Goal: Information Seeking & Learning: Understand process/instructions

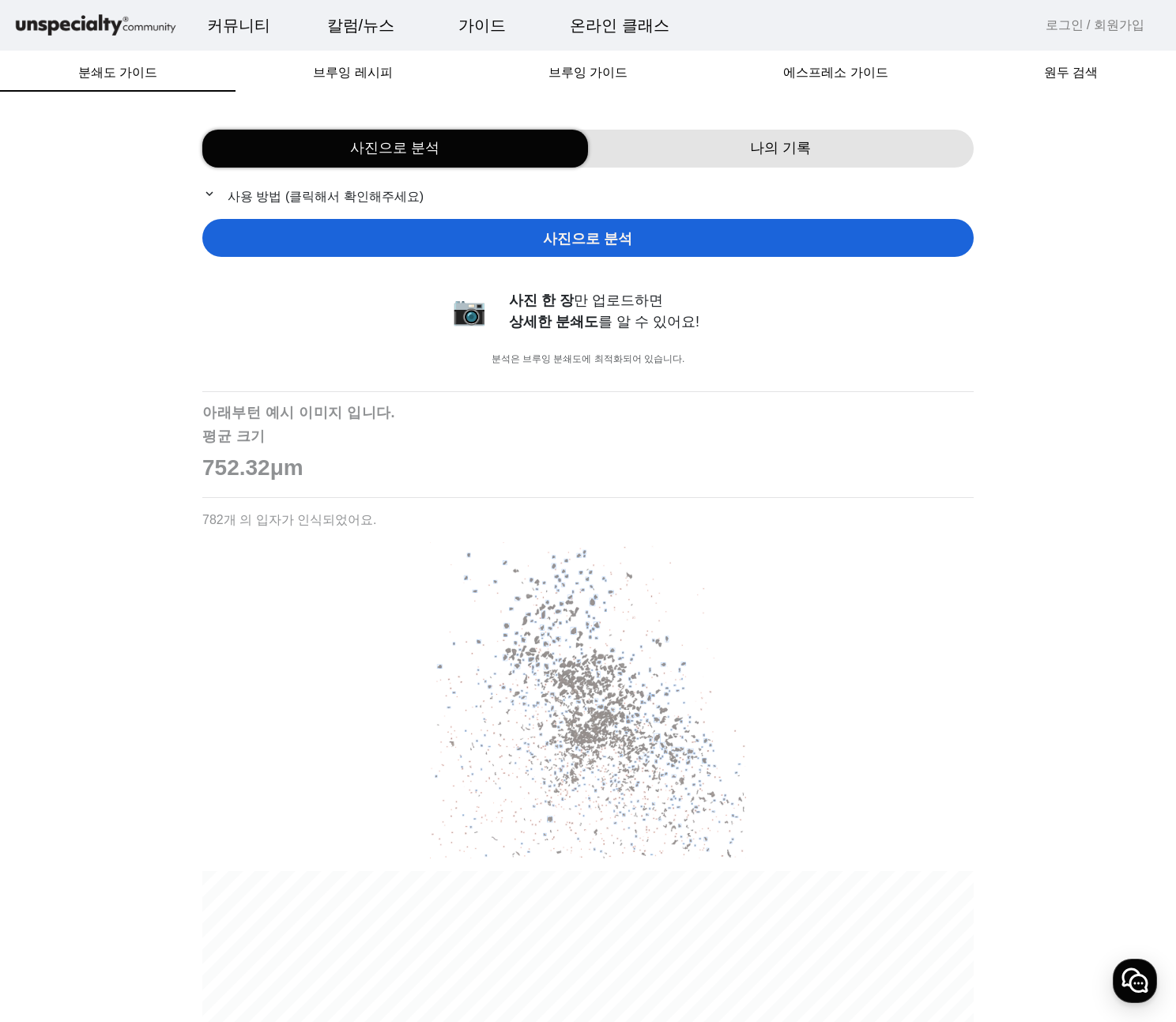
click at [1079, 28] on link "로그인 / 회원가입" at bounding box center [1095, 25] width 99 height 19
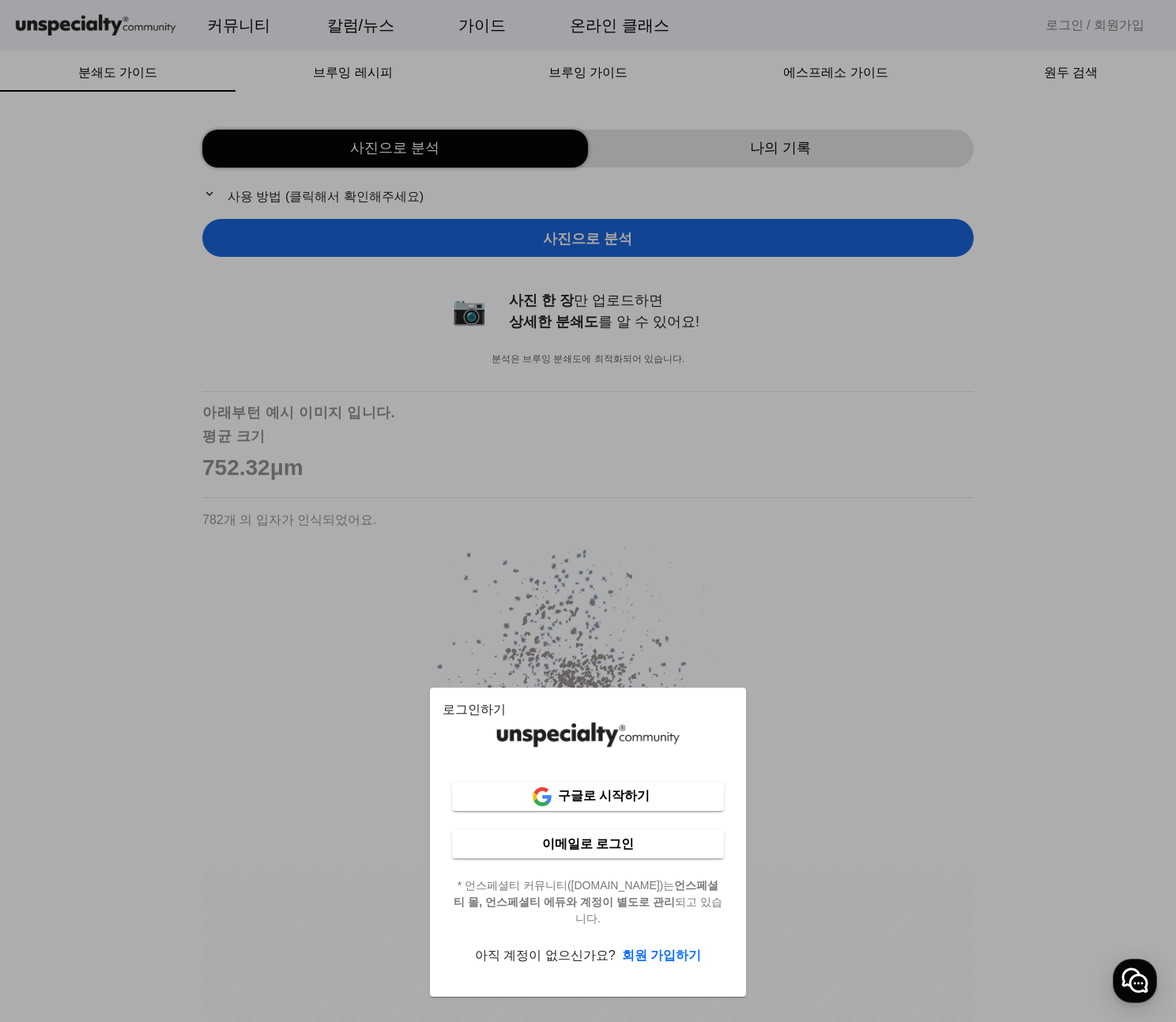
click at [226, 668] on div at bounding box center [588, 511] width 1176 height 1022
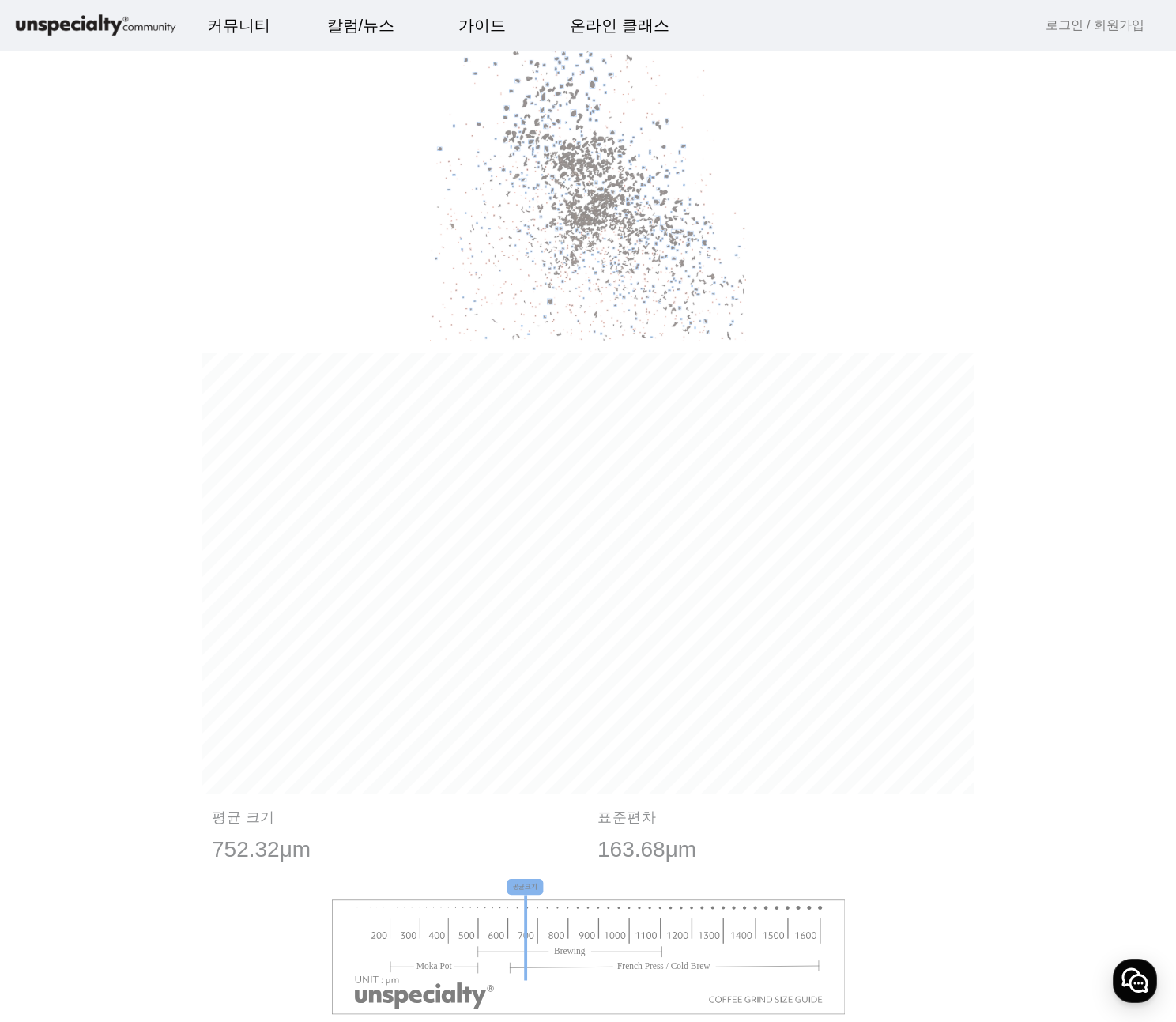
scroll to position [792, 0]
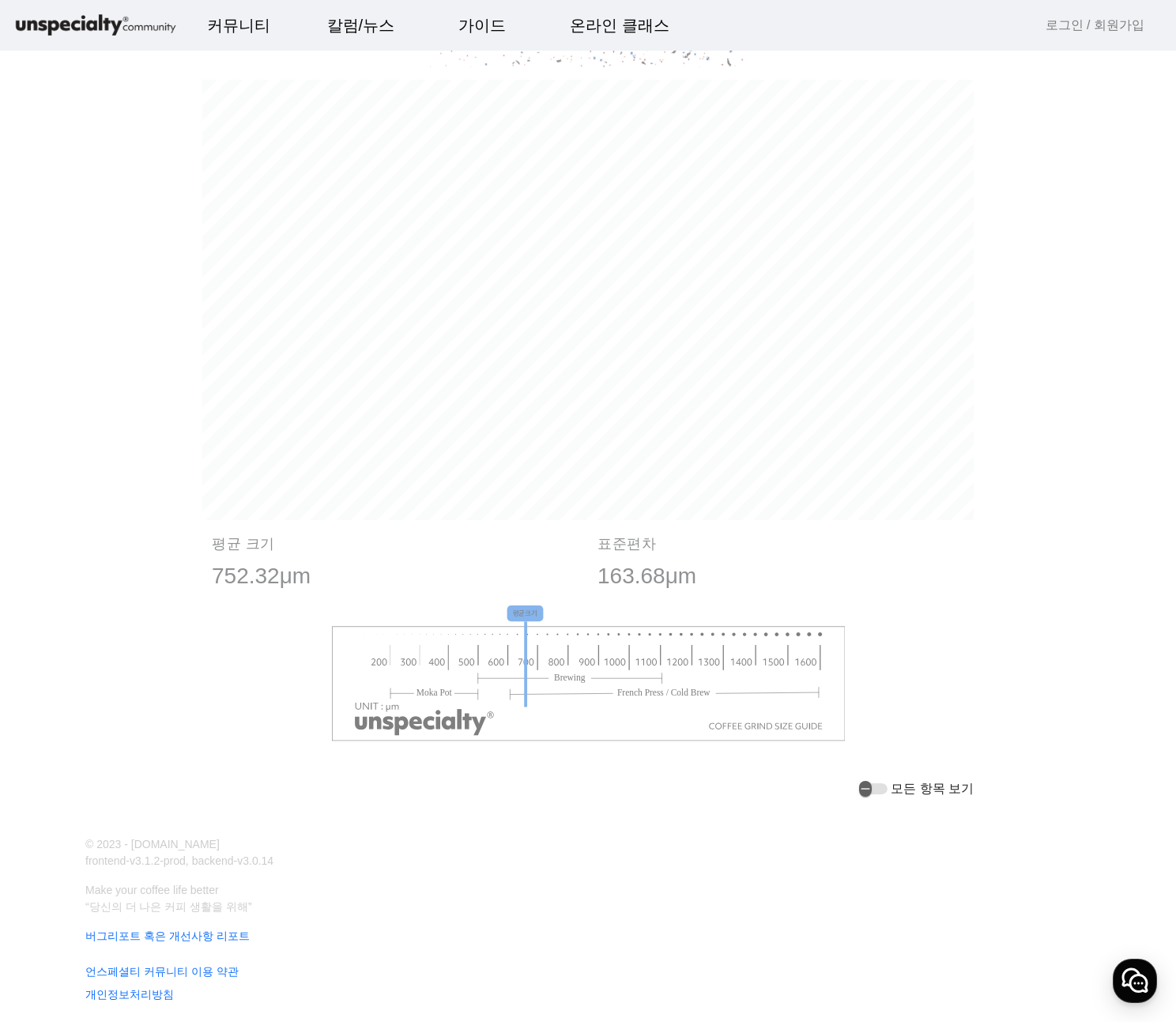
click at [524, 608] on g "평균크기" at bounding box center [526, 657] width 36 height 102
drag, startPoint x: 520, startPoint y: 614, endPoint x: 574, endPoint y: 657, distance: 69.0
click at [574, 657] on g "평균크기" at bounding box center [589, 673] width 515 height 136
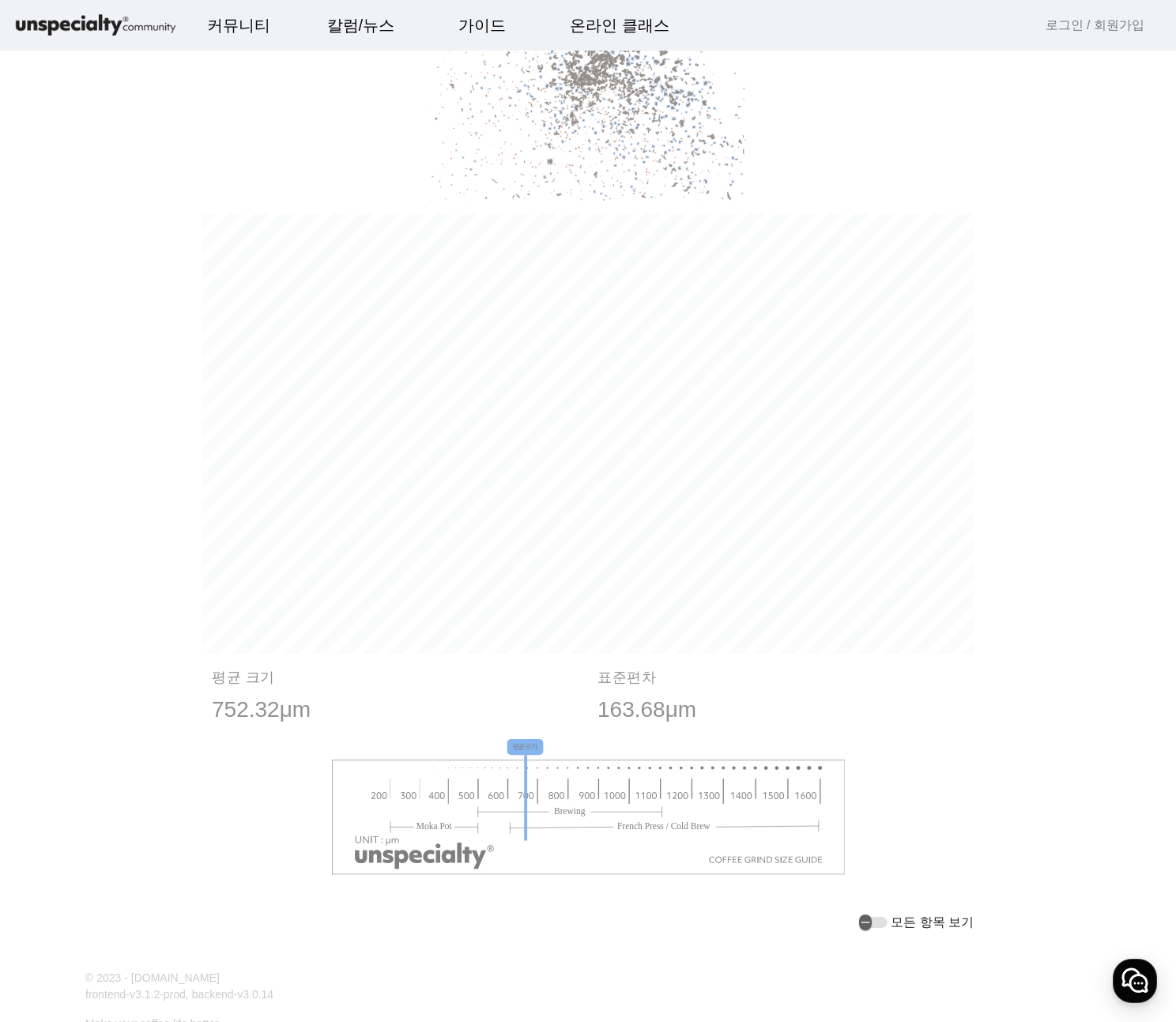
scroll to position [0, 0]
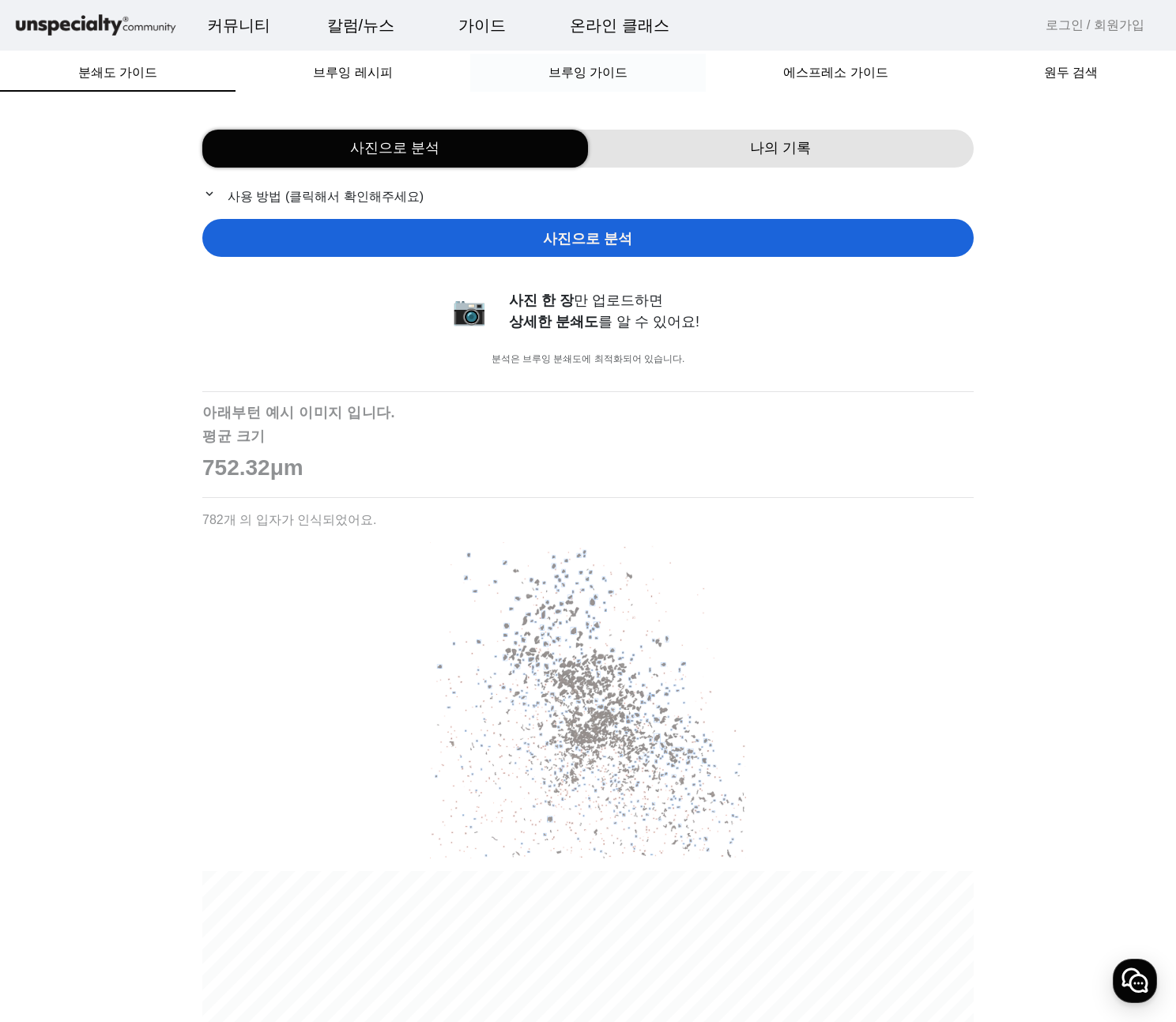
click at [585, 70] on span "브루잉 가이드" at bounding box center [588, 73] width 79 height 13
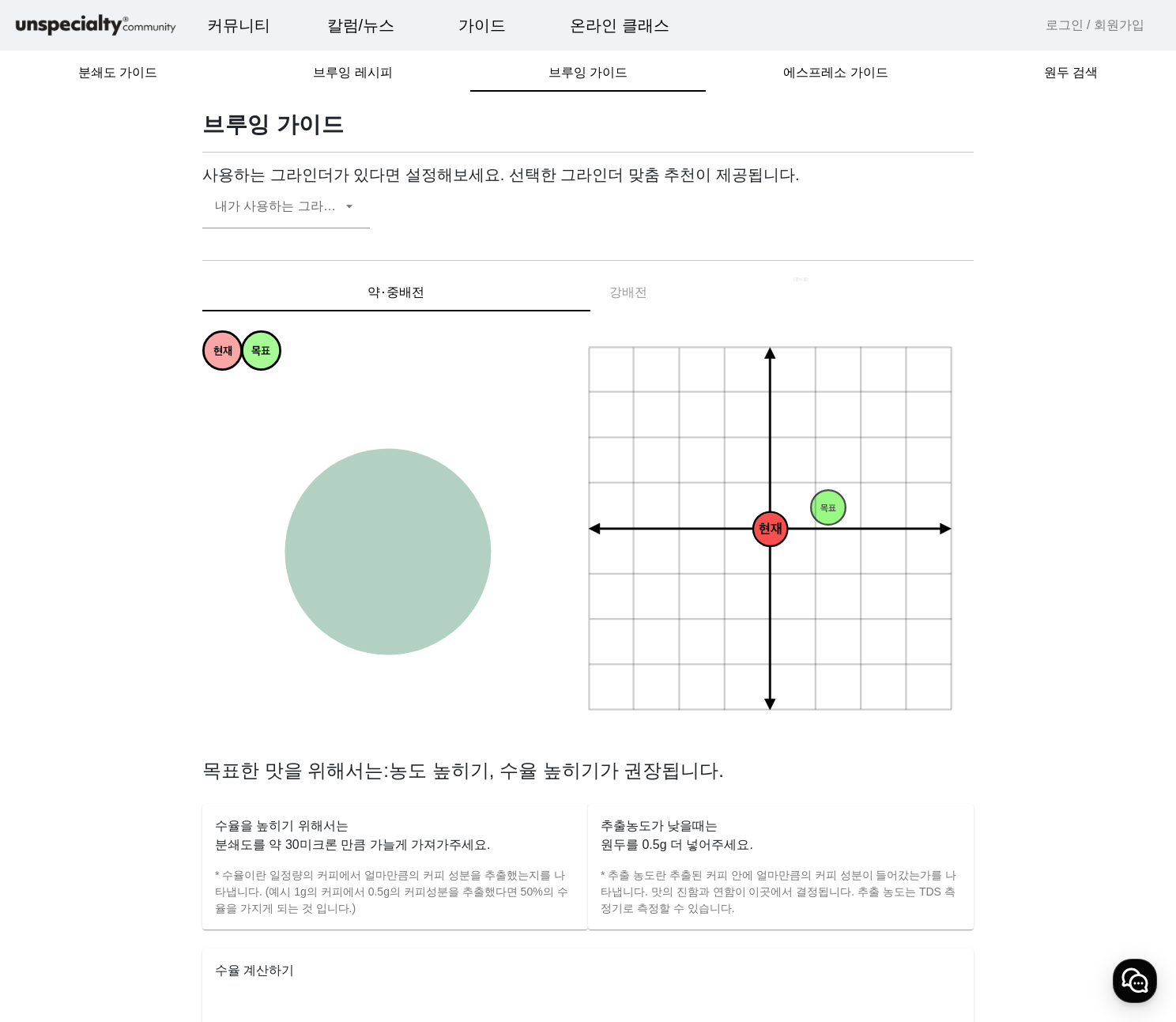
drag, startPoint x: 263, startPoint y: 354, endPoint x: 262, endPoint y: 345, distance: 9.1
click at [262, 345] on tspan "목표" at bounding box center [261, 352] width 19 height 14
drag, startPoint x: 251, startPoint y: 344, endPoint x: 448, endPoint y: 606, distance: 327.8
click at [448, 606] on circle at bounding box center [457, 613] width 38 height 38
drag, startPoint x: 227, startPoint y: 370, endPoint x: 521, endPoint y: 598, distance: 372.0
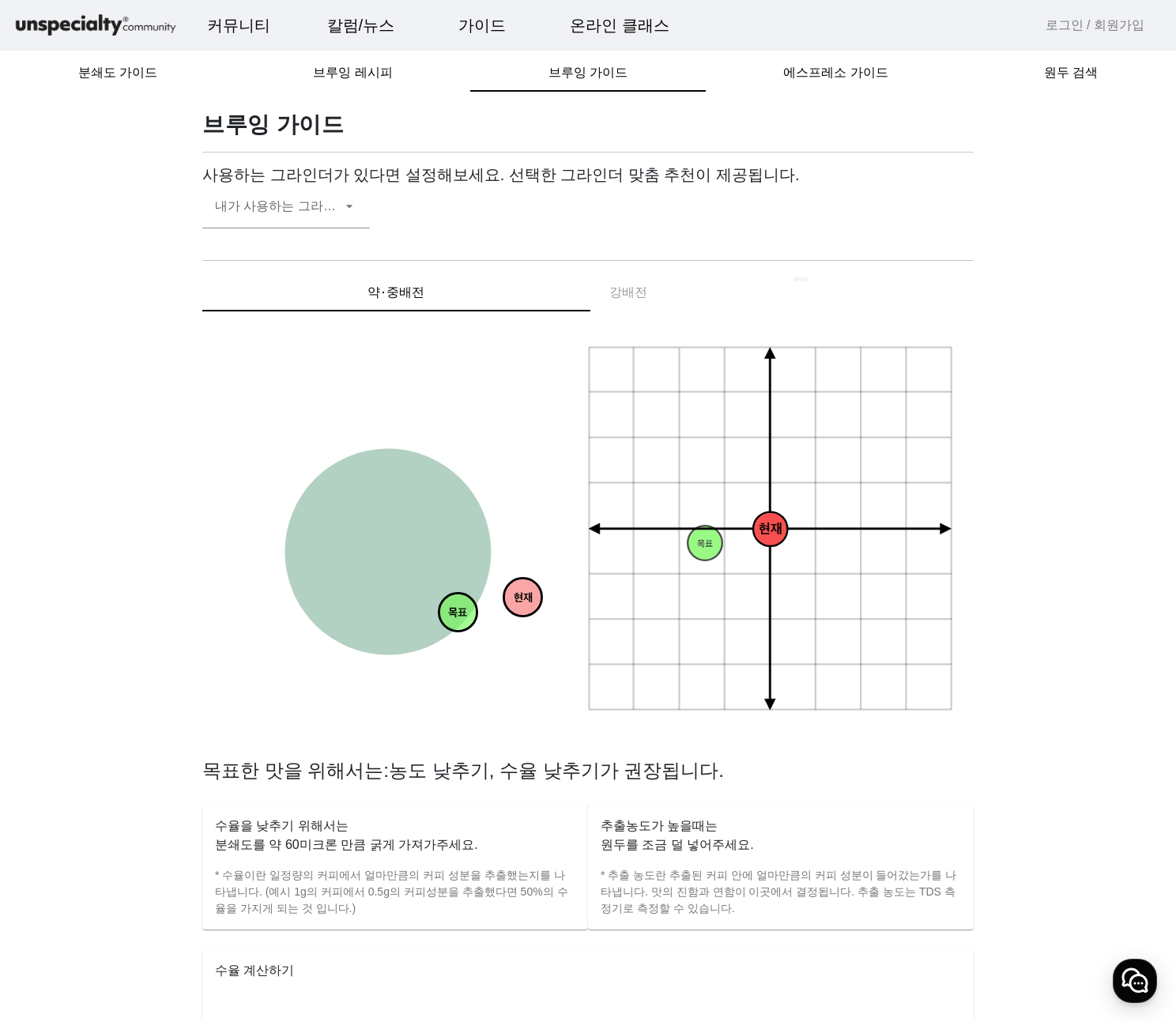
click at [521, 598] on tspan "현재" at bounding box center [523, 599] width 19 height 14
click at [118, 67] on span "분쇄도 가이드" at bounding box center [118, 73] width 79 height 13
